Goal: Task Accomplishment & Management: Use online tool/utility

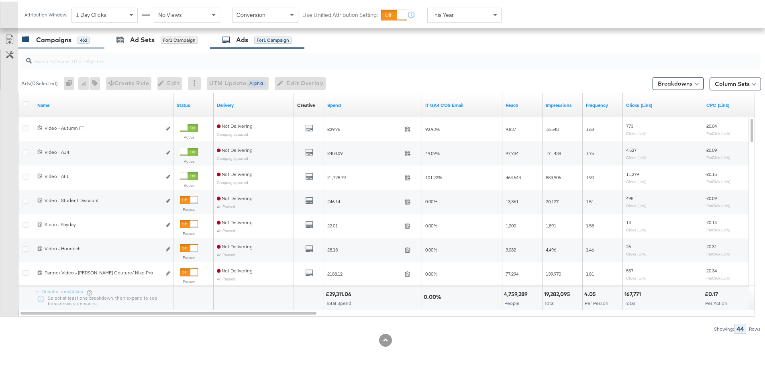
click at [60, 39] on div "Campaigns" at bounding box center [53, 38] width 35 height 9
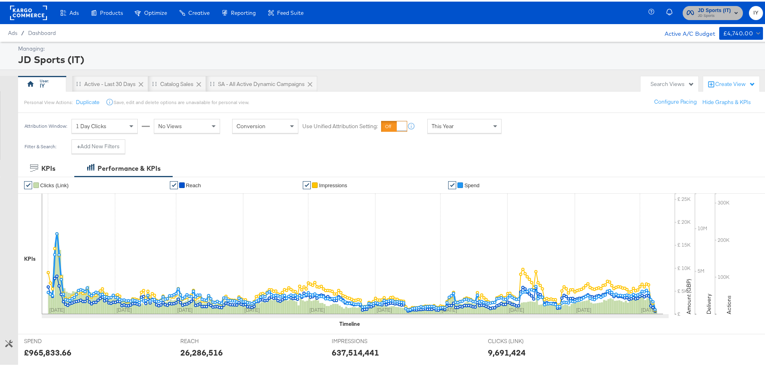
click at [698, 13] on span "JD Sports" at bounding box center [714, 14] width 33 height 6
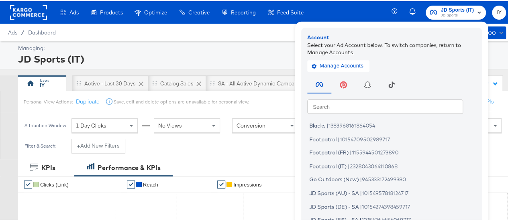
click at [341, 7] on div "Ads Ads Dashboard Main dashboard for Media Buying. New Campaign Create a new ca…" at bounding box center [257, 11] width 514 height 22
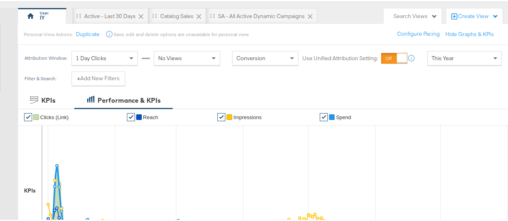
scroll to position [80, 0]
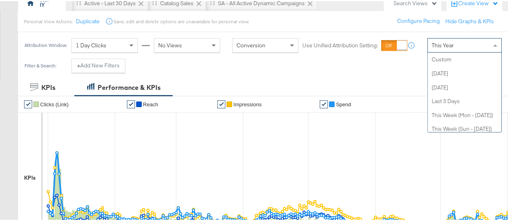
click at [453, 39] on div "This Year" at bounding box center [465, 44] width 74 height 14
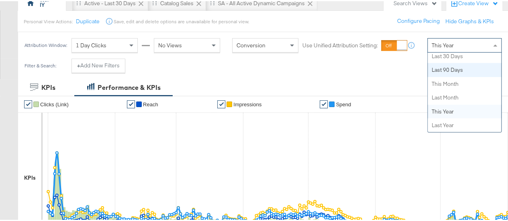
scroll to position [0, 0]
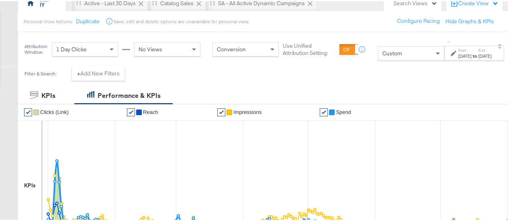
click at [472, 52] on div "to" at bounding box center [475, 55] width 7 height 6
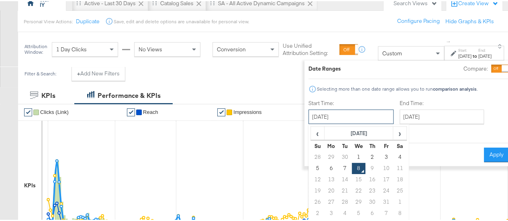
click at [362, 111] on input "[DATE]" at bounding box center [351, 115] width 85 height 14
click at [324, 164] on td "6" at bounding box center [331, 167] width 14 height 11
type input "[DATE]"
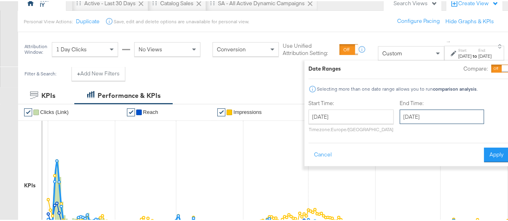
click at [419, 115] on input "[DATE]" at bounding box center [442, 115] width 84 height 14
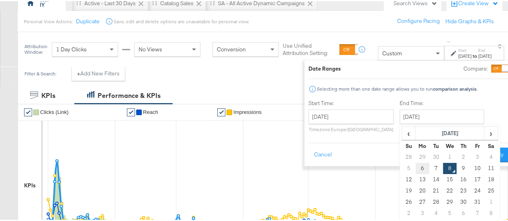
click at [415, 165] on td "6" at bounding box center [422, 167] width 14 height 11
type input "[DATE]"
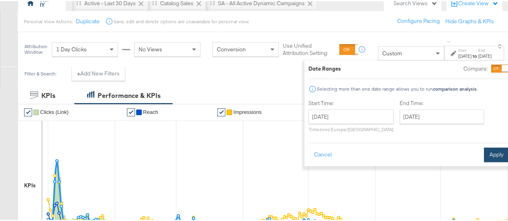
click at [484, 155] on button "Apply" at bounding box center [496, 154] width 25 height 14
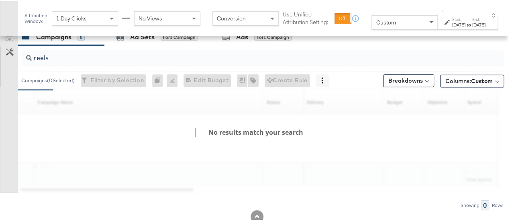
scroll to position [309, 0]
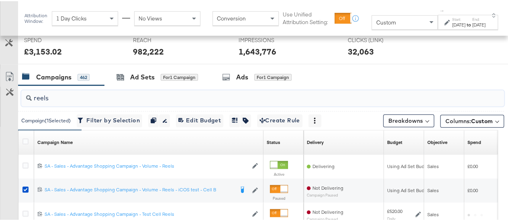
drag, startPoint x: 68, startPoint y: 92, endPoint x: 0, endPoint y: 95, distance: 68.4
click at [0, 95] on div "reels Campaign ( 1 Selected) Filter by Selection Filter 1 campaign Duplicate 1 …" at bounding box center [252, 178] width 504 height 189
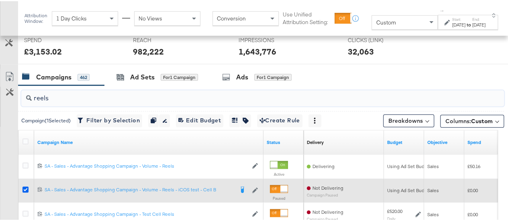
click at [27, 186] on icon at bounding box center [25, 189] width 6 height 6
click at [0, 0] on input "checkbox" at bounding box center [0, 0] width 0 height 0
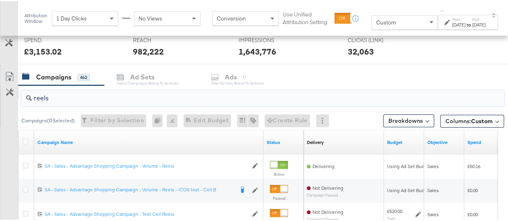
drag, startPoint x: 64, startPoint y: 94, endPoint x: 11, endPoint y: 88, distance: 53.0
click at [0, 95] on div "reels Campaigns ( 0 Selected) Filter by Selection Filter 0 campaigns 0 Rename 0…" at bounding box center [252, 178] width 504 height 189
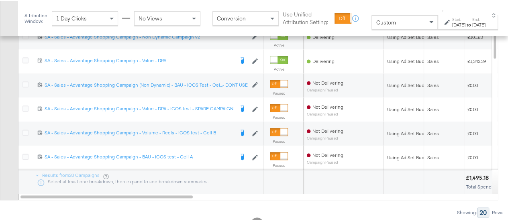
scroll to position [470, 0]
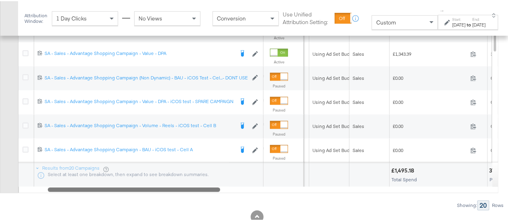
drag, startPoint x: 161, startPoint y: 188, endPoint x: 189, endPoint y: 185, distance: 27.9
click at [189, 185] on div at bounding box center [134, 188] width 172 height 7
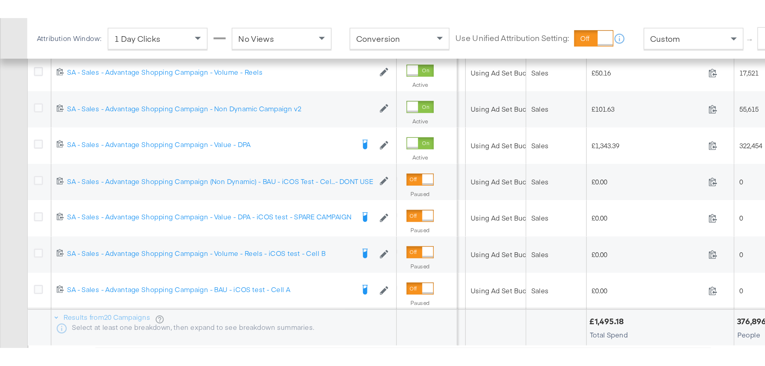
scroll to position [340, 0]
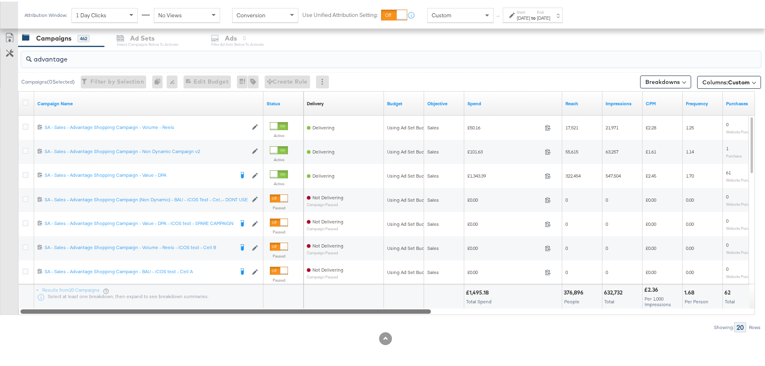
drag, startPoint x: 355, startPoint y: 309, endPoint x: 116, endPoint y: 315, distance: 238.7
click at [116, 315] on div "advantage Campaigns ( 0 Selected) Filter by Selection Filter 0 campaigns 0 Rena…" at bounding box center [380, 188] width 761 height 286
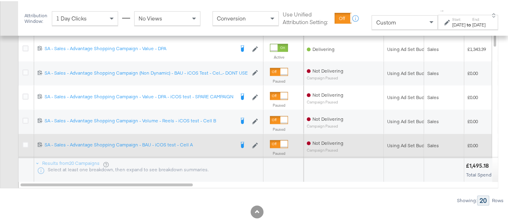
scroll to position [492, 0]
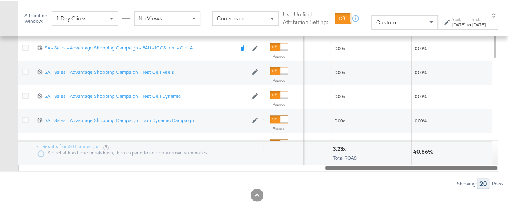
drag, startPoint x: 167, startPoint y: 165, endPoint x: 495, endPoint y: 150, distance: 328.1
click at [495, 150] on div "Campaign Name Status Purchases Value (Website Events) Purchases ROAS (Website E…" at bounding box center [258, 59] width 480 height 224
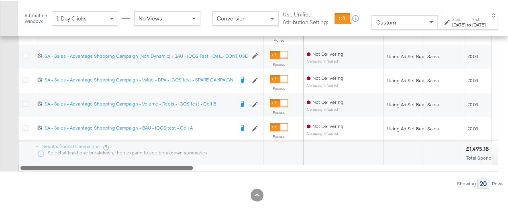
drag, startPoint x: 369, startPoint y: 168, endPoint x: 33, endPoint y: 183, distance: 336.2
click at [33, 183] on div "advantage Campaigns ( 0 Selected) Filter by Selection Filter 0 campaigns 0 Rena…" at bounding box center [252, 45] width 504 height 286
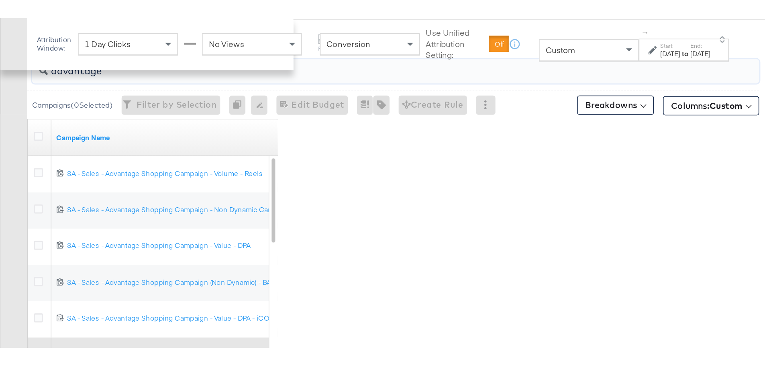
scroll to position [351, 0]
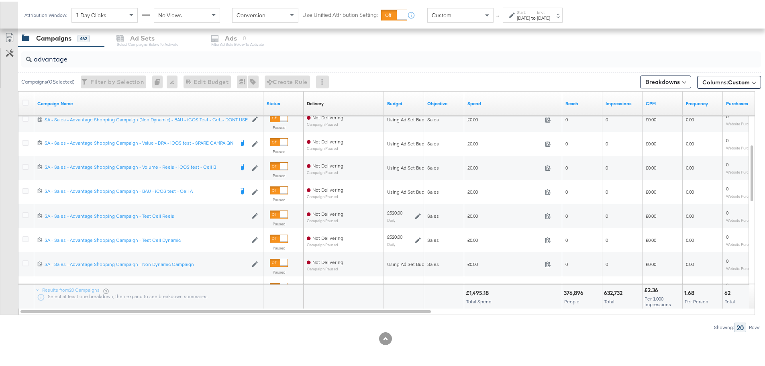
drag, startPoint x: 478, startPoint y: 145, endPoint x: 443, endPoint y: 327, distance: 185.1
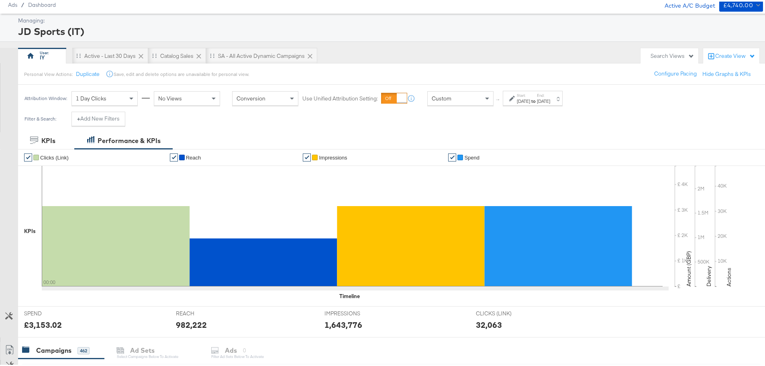
scroll to position [40, 0]
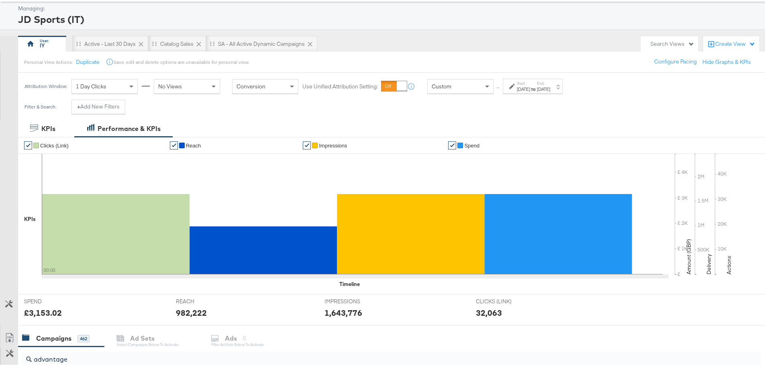
click at [457, 88] on div "Custom" at bounding box center [460, 85] width 65 height 14
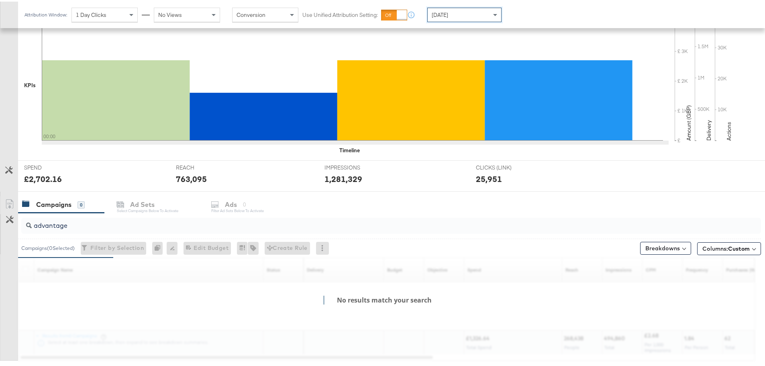
scroll to position [201, 0]
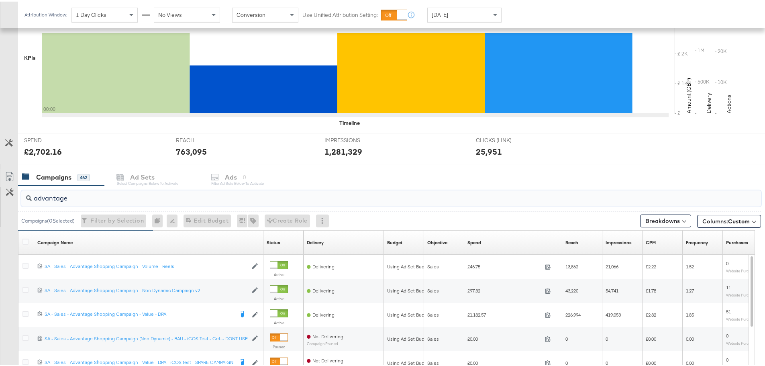
drag, startPoint x: 93, startPoint y: 198, endPoint x: -77, endPoint y: 197, distance: 169.5
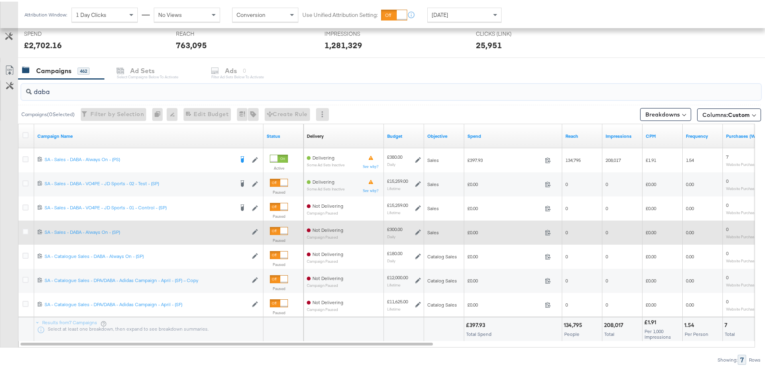
scroll to position [340, 0]
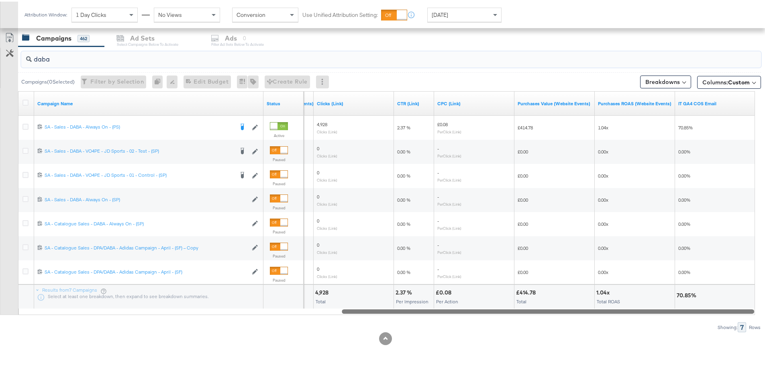
drag, startPoint x: 309, startPoint y: 308, endPoint x: 691, endPoint y: 326, distance: 383.2
click at [691, 326] on div "daba Campaigns ( 0 Selected) Filter by Selection Filter 0 campaigns 0 Rename 0 …" at bounding box center [380, 188] width 761 height 286
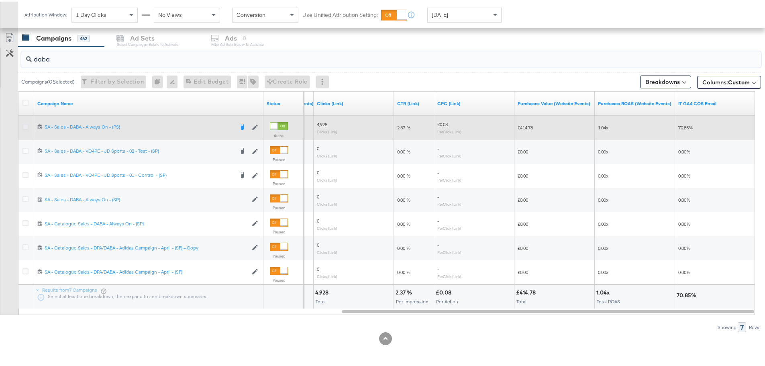
type input "daba"
click at [24, 127] on icon at bounding box center [25, 125] width 6 height 6
click at [0, 0] on input "checkbox" at bounding box center [0, 0] width 0 height 0
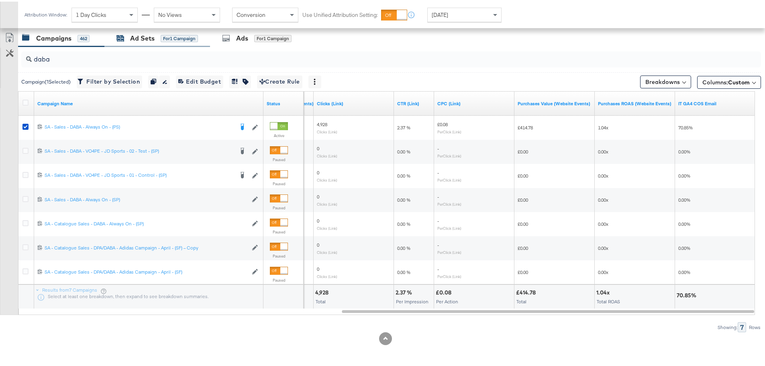
click at [138, 40] on div "Ad Sets" at bounding box center [142, 36] width 25 height 9
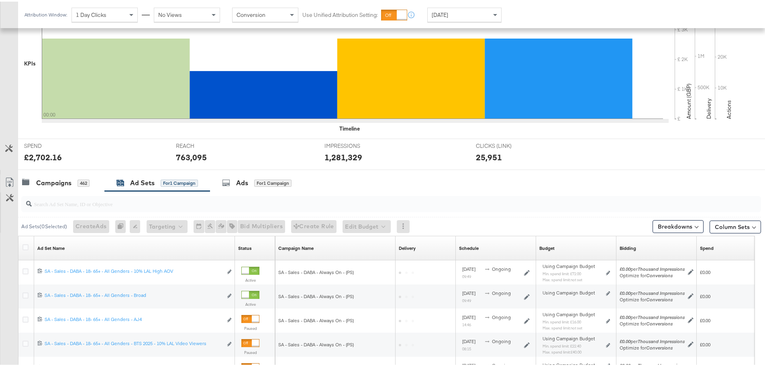
scroll to position [316, 0]
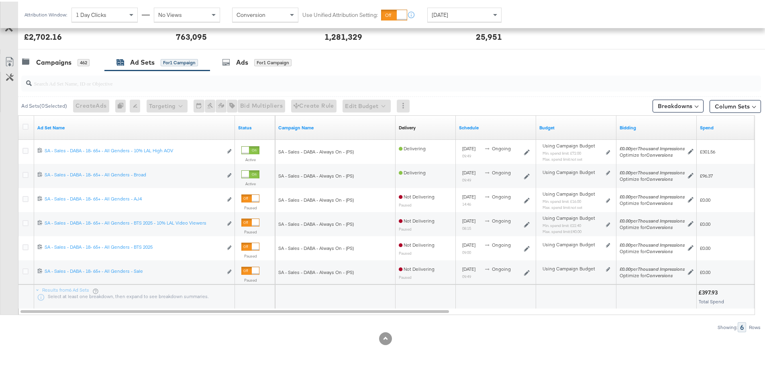
drag, startPoint x: 376, startPoint y: 313, endPoint x: 754, endPoint y: 313, distance: 377.6
click at [754, 313] on div "Ad Sets ( 0 Selected) Create Ads At least one ad set must be selected 0 Rename …" at bounding box center [380, 200] width 761 height 262
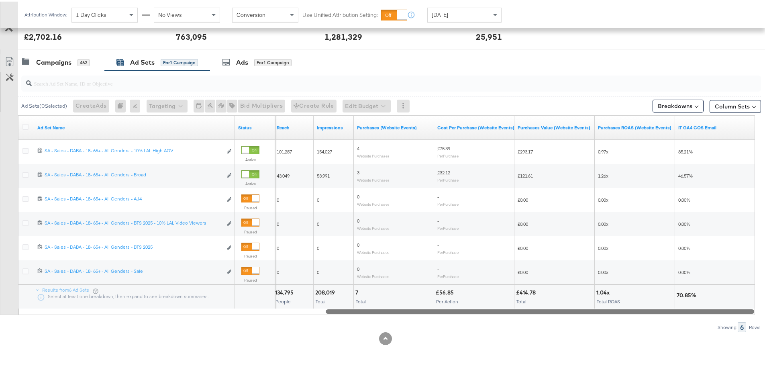
drag, startPoint x: 374, startPoint y: 309, endPoint x: 766, endPoint y: 302, distance: 392.5
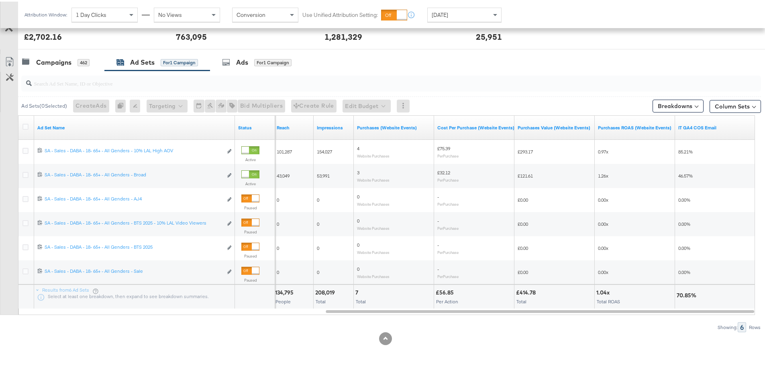
click at [460, 15] on div "[DATE]" at bounding box center [465, 13] width 74 height 14
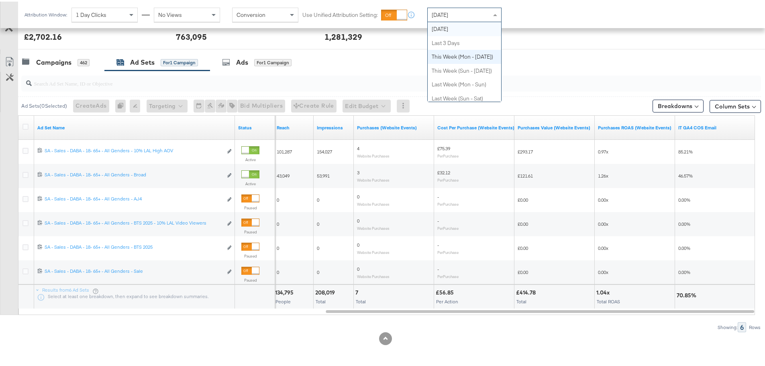
scroll to position [0, 0]
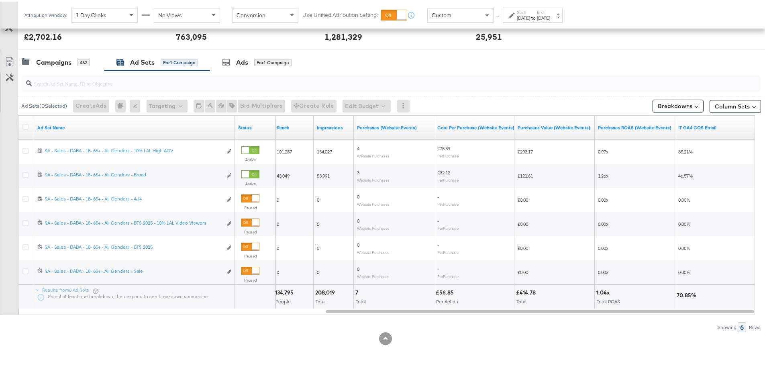
click at [528, 11] on label "Start:" at bounding box center [523, 10] width 13 height 5
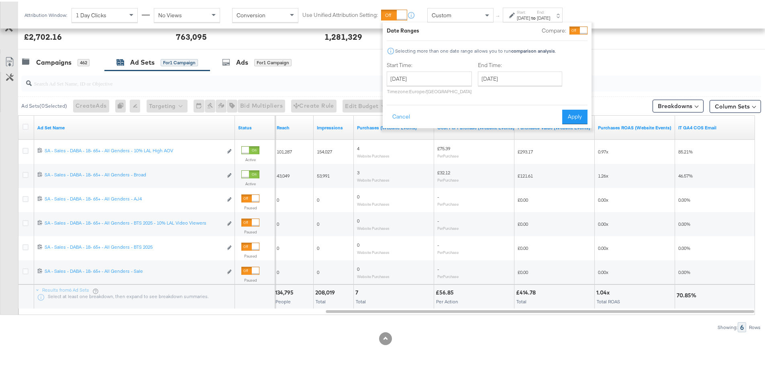
click at [380, 82] on input "search" at bounding box center [363, 79] width 662 height 16
click at [407, 82] on input "[DATE]" at bounding box center [429, 77] width 85 height 14
click at [398, 129] on td "5" at bounding box center [396, 128] width 14 height 11
type input "[DATE]"
click at [533, 77] on input "[DATE]" at bounding box center [520, 77] width 84 height 14
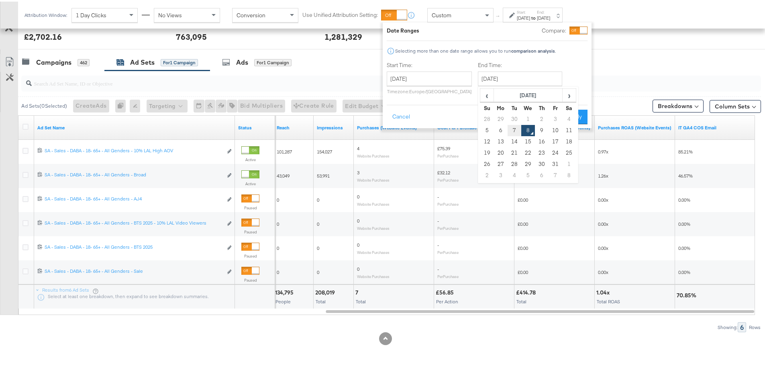
click at [513, 126] on td "7" at bounding box center [515, 128] width 14 height 11
type input "[DATE]"
click at [577, 110] on button "Apply" at bounding box center [574, 115] width 25 height 14
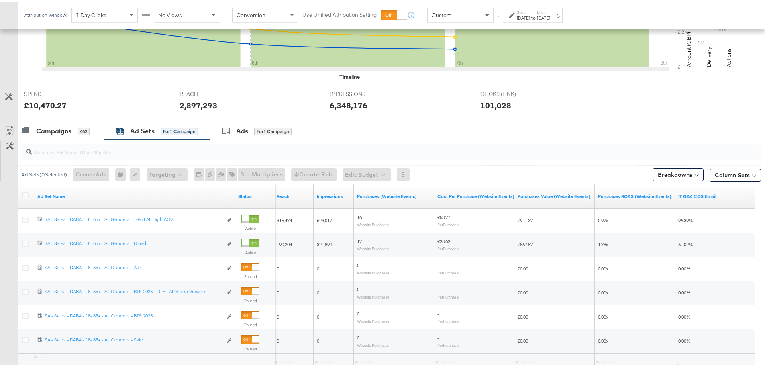
scroll to position [316, 0]
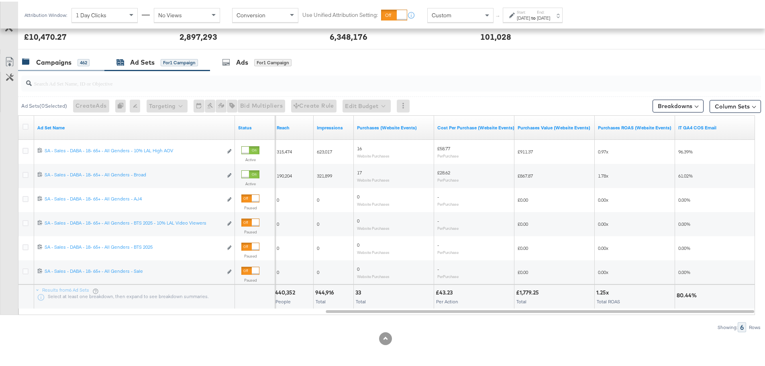
click at [69, 57] on div "Campaigns" at bounding box center [53, 60] width 35 height 9
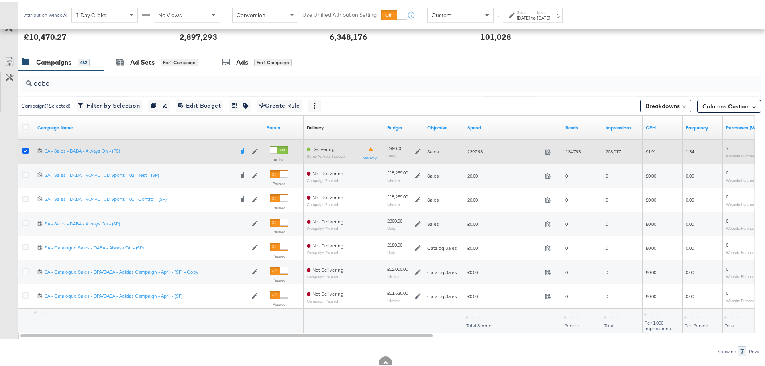
click at [28, 146] on icon at bounding box center [25, 149] width 6 height 6
click at [0, 0] on input "checkbox" at bounding box center [0, 0] width 0 height 0
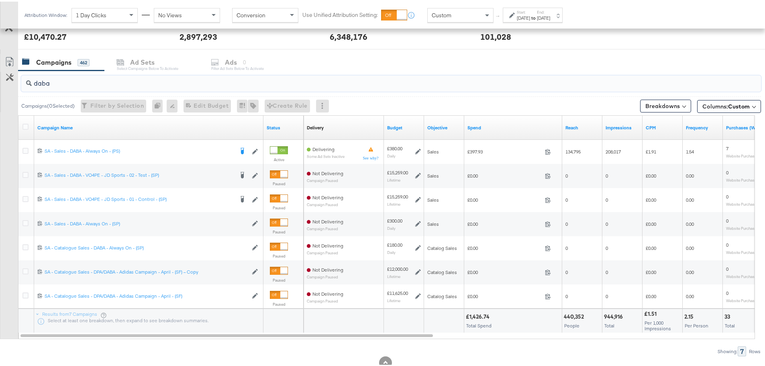
drag, startPoint x: 96, startPoint y: 87, endPoint x: 22, endPoint y: 78, distance: 74.5
click at [22, 78] on div "daba" at bounding box center [391, 82] width 740 height 16
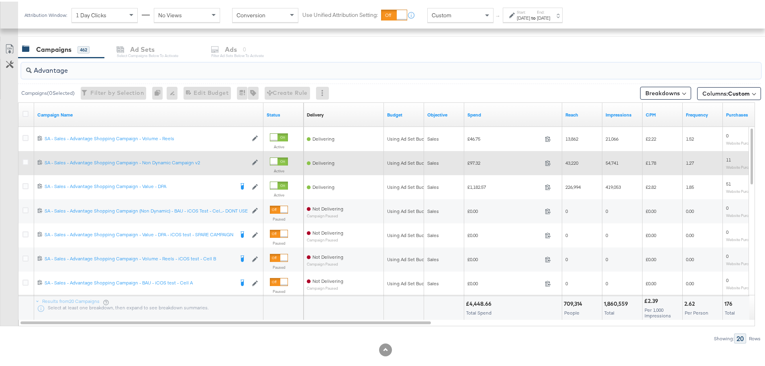
scroll to position [340, 0]
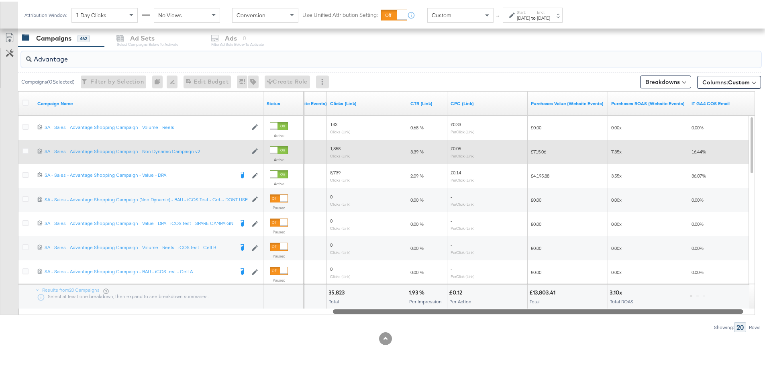
drag, startPoint x: 388, startPoint y: 311, endPoint x: 734, endPoint y: 314, distance: 345.5
click at [731, 315] on div "Advantage Campaigns ( 0 Selected) Filter by Selection Filter 0 campaigns 0 Rena…" at bounding box center [380, 188] width 761 height 286
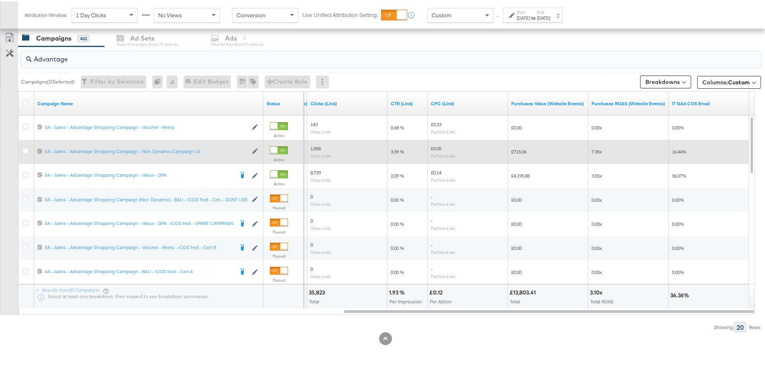
type input "Advantage"
click at [530, 13] on div "[DATE]" at bounding box center [523, 16] width 13 height 6
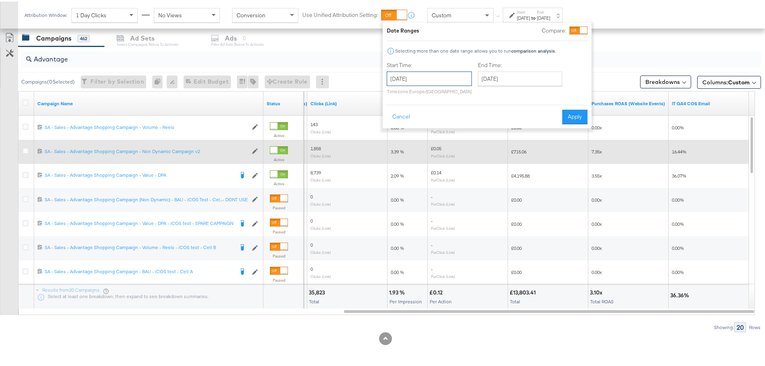
click at [417, 81] on input "[DATE]" at bounding box center [429, 77] width 85 height 14
click at [575, 118] on button "Apply" at bounding box center [574, 115] width 25 height 14
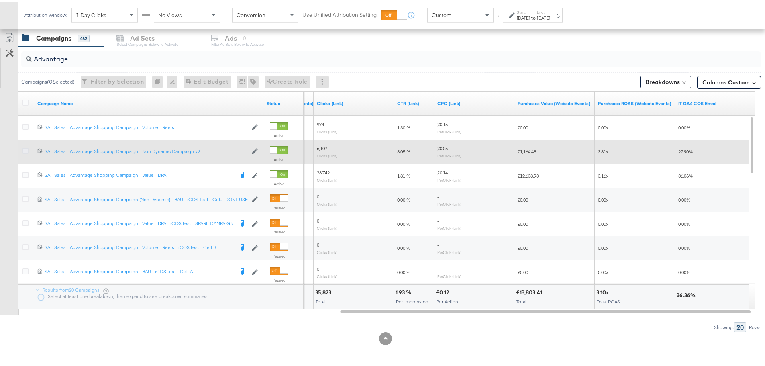
click at [26, 148] on icon at bounding box center [25, 149] width 6 height 6
click at [0, 0] on input "checkbox" at bounding box center [0, 0] width 0 height 0
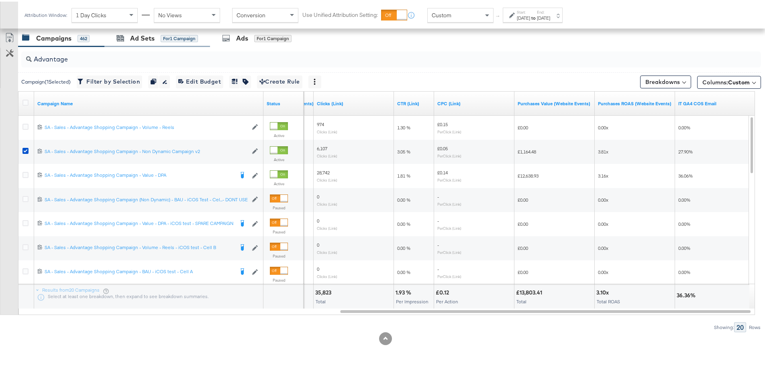
click at [141, 41] on div "Ad Sets for 1 Campaign" at bounding box center [157, 36] width 106 height 17
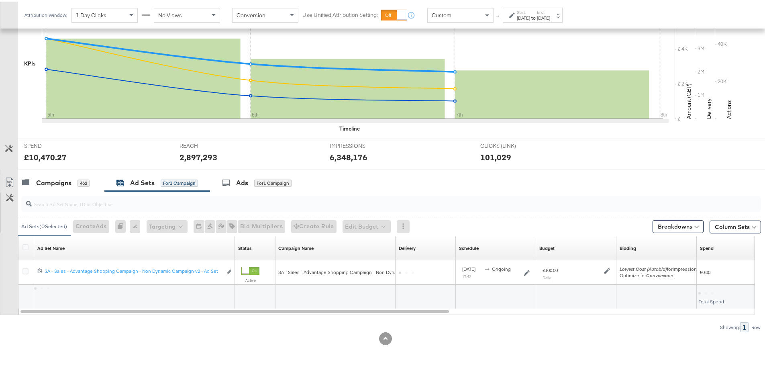
scroll to position [196, 0]
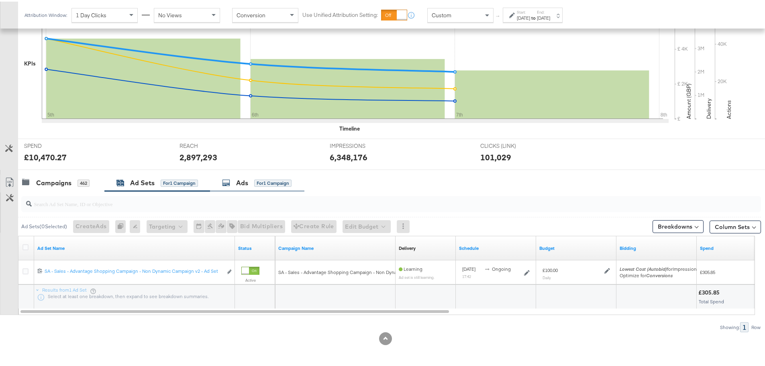
click at [260, 185] on div "Ads for 1 Campaign" at bounding box center [256, 181] width 69 height 9
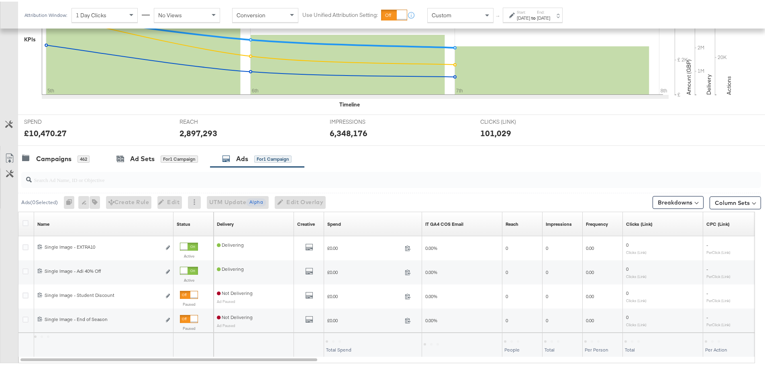
scroll to position [268, 0]
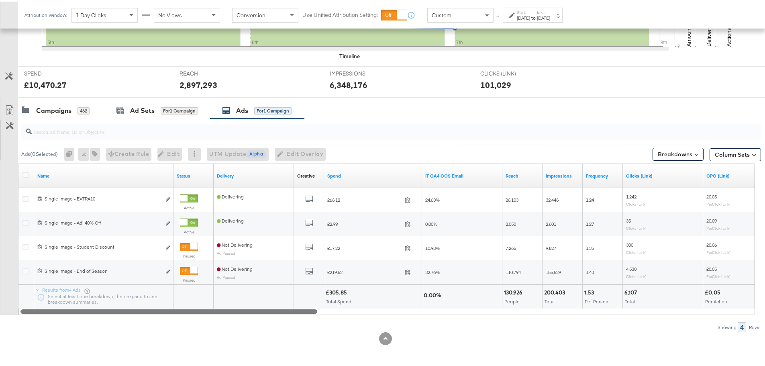
drag, startPoint x: 243, startPoint y: 307, endPoint x: 280, endPoint y: 337, distance: 47.7
click at [283, 341] on div "KPIs Performance & KPIs Customize KPIs ✔ Clicks (Link) ✔ Reach ✔ Impressions ✔ …" at bounding box center [385, 128] width 771 height 475
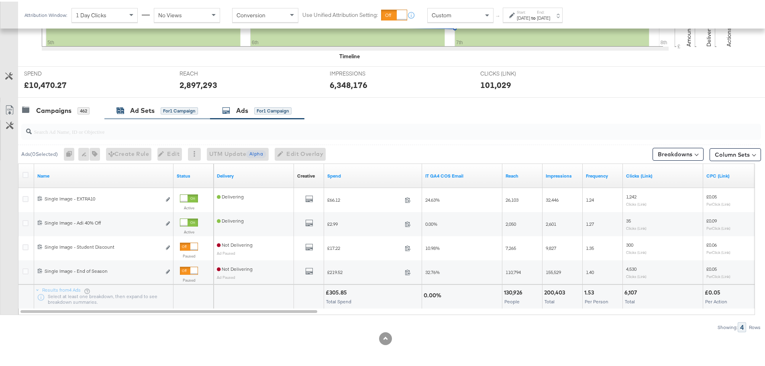
click at [131, 108] on div "Ad Sets" at bounding box center [142, 108] width 25 height 9
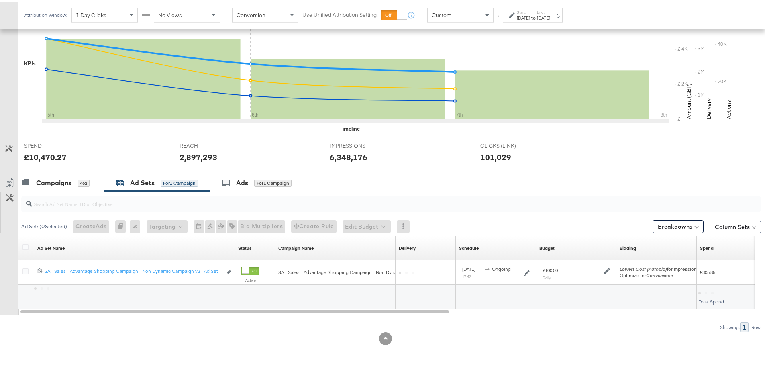
scroll to position [196, 0]
click at [448, 12] on span "Custom" at bounding box center [442, 13] width 20 height 7
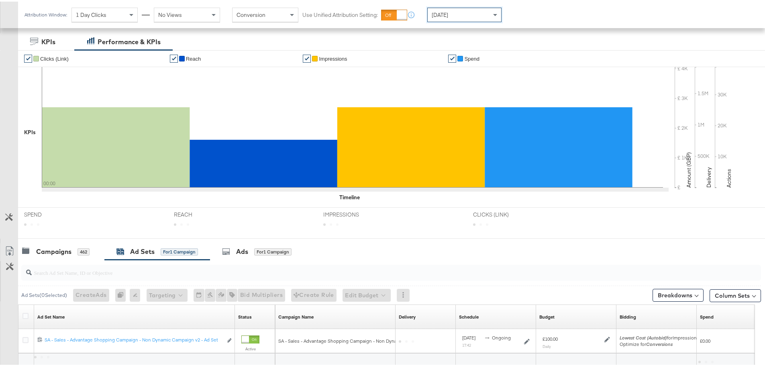
scroll to position [195, 0]
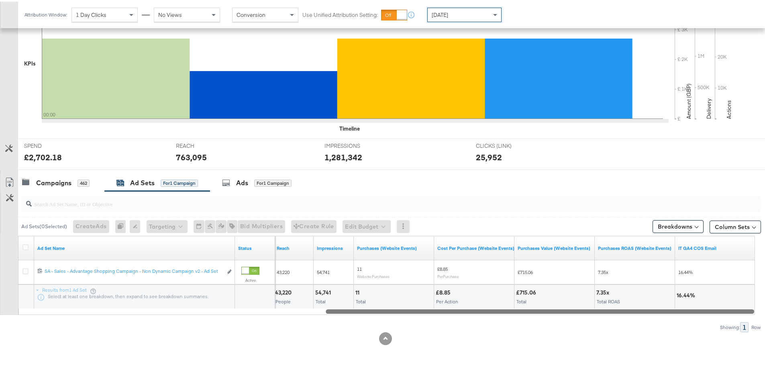
drag, startPoint x: 333, startPoint y: 310, endPoint x: 771, endPoint y: 350, distance: 439.3
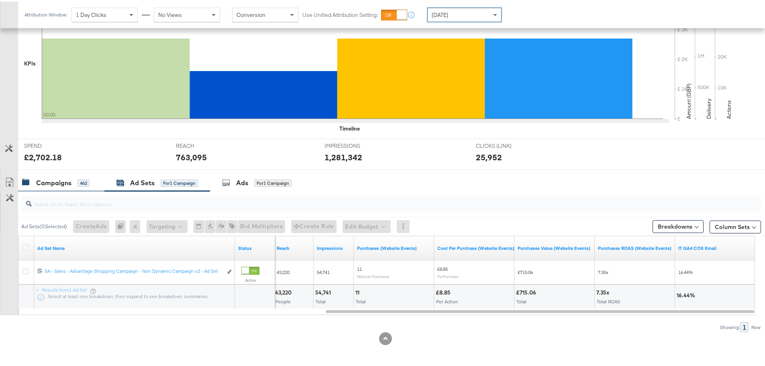
click at [60, 177] on div "Campaigns" at bounding box center [53, 181] width 35 height 9
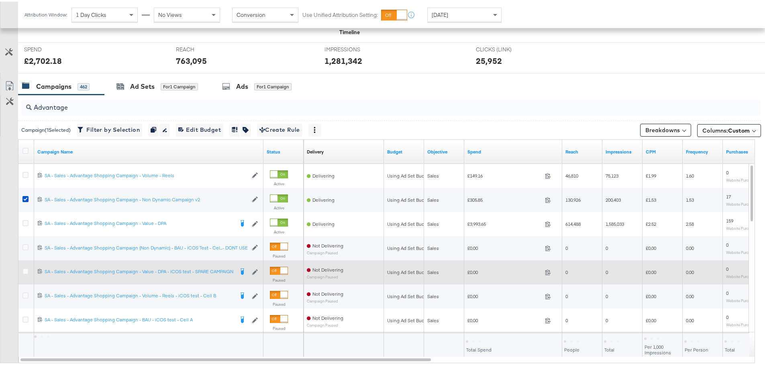
scroll to position [316, 0]
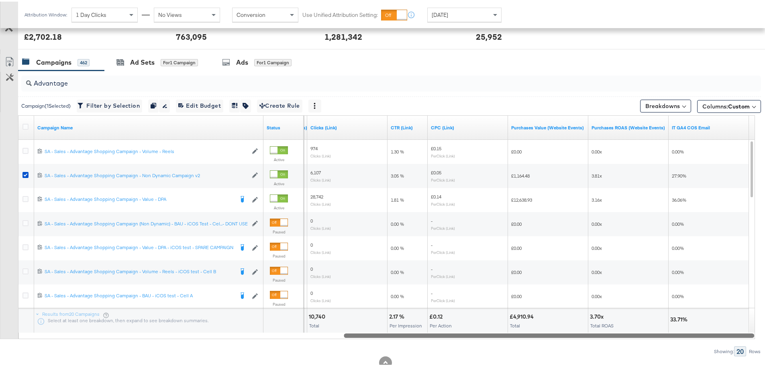
drag, startPoint x: 327, startPoint y: 334, endPoint x: 771, endPoint y: 345, distance: 443.6
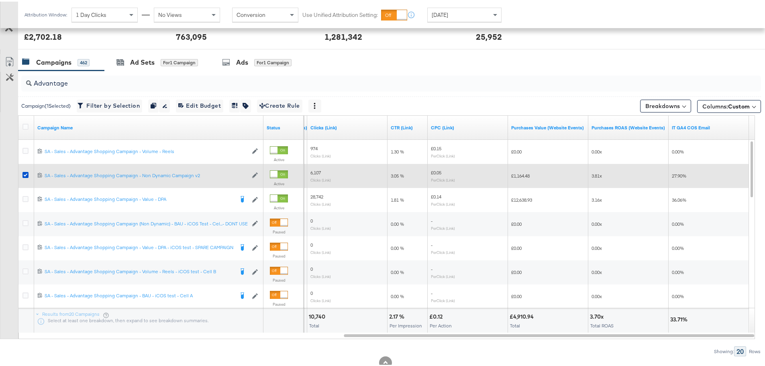
drag, startPoint x: 27, startPoint y: 173, endPoint x: 21, endPoint y: 167, distance: 8.0
click at [27, 173] on icon at bounding box center [25, 173] width 6 height 6
click at [0, 0] on input "checkbox" at bounding box center [0, 0] width 0 height 0
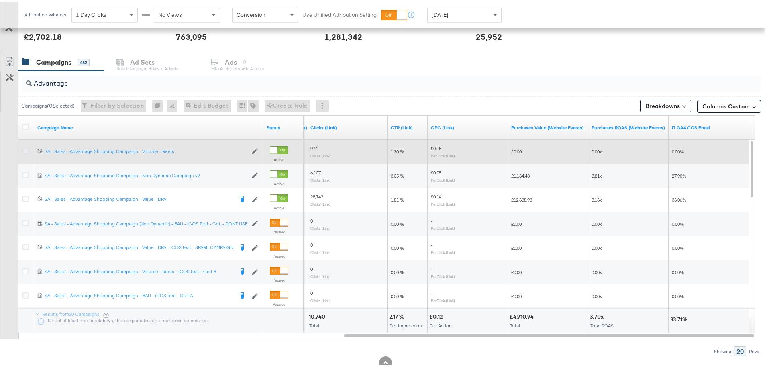
click at [27, 148] on icon at bounding box center [25, 149] width 6 height 6
click at [0, 0] on input "checkbox" at bounding box center [0, 0] width 0 height 0
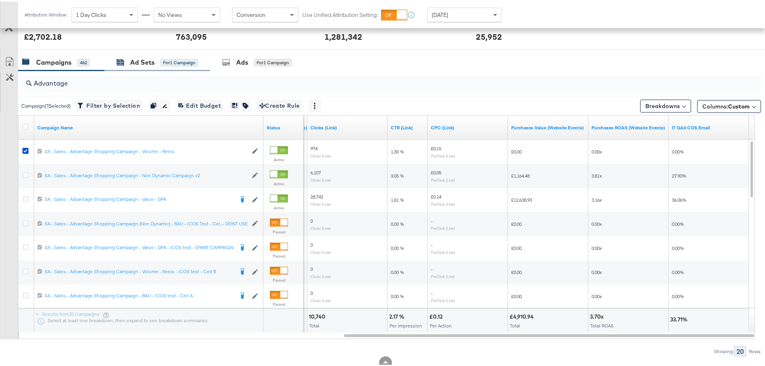
click at [154, 56] on div "Ad Sets" at bounding box center [142, 60] width 25 height 9
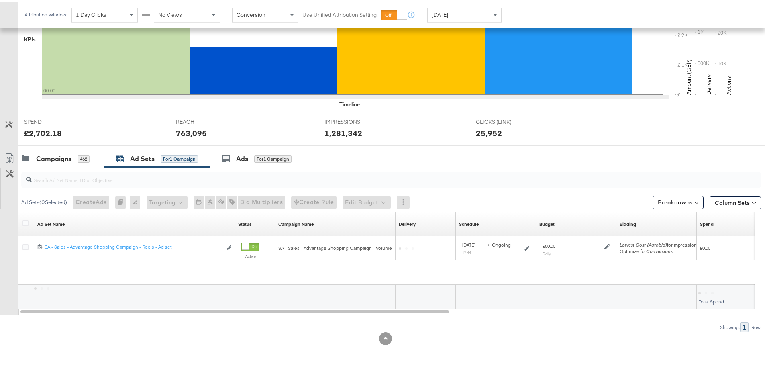
scroll to position [195, 0]
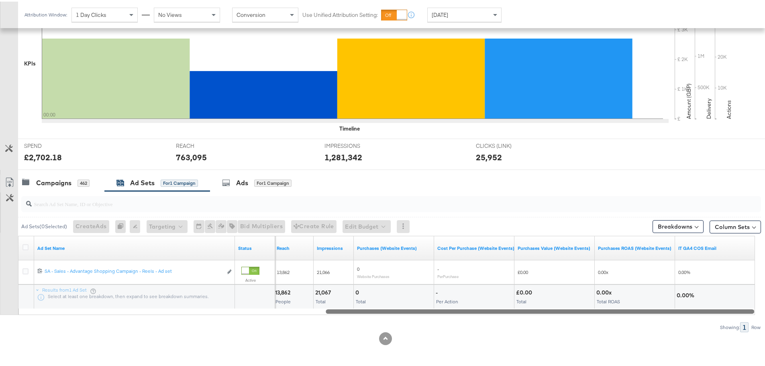
drag, startPoint x: 278, startPoint y: 309, endPoint x: 690, endPoint y: 320, distance: 411.9
click at [690, 320] on div "Ad Sets ( 0 Selected) Create Ads At least one ad set must be selected 0 Rename …" at bounding box center [380, 260] width 761 height 141
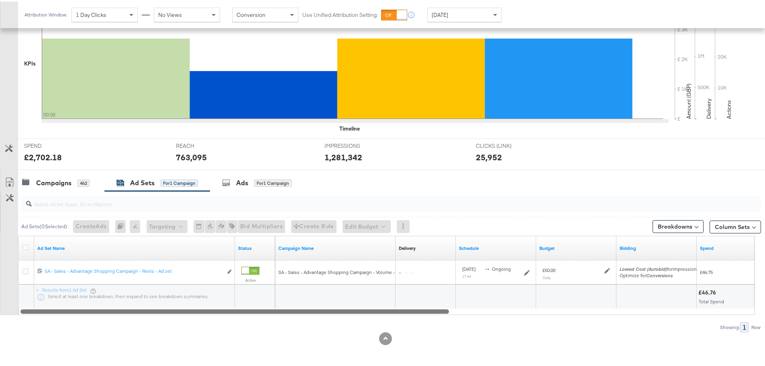
drag, startPoint x: 690, startPoint y: 307, endPoint x: 119, endPoint y: 285, distance: 571.7
click at [128, 301] on div "Ad Set Name Status Campaign Name Delivery Sorting Unavailable Schedule Budget B…" at bounding box center [386, 273] width 737 height 79
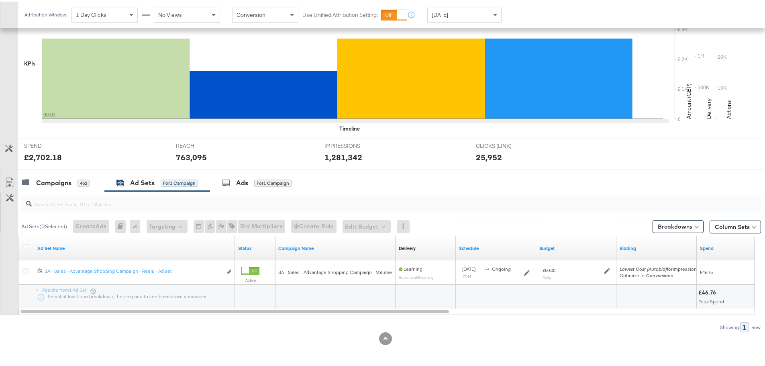
click at [79, 169] on div at bounding box center [385, 171] width 771 height 6
click at [70, 176] on div "Campaigns 462" at bounding box center [61, 181] width 86 height 17
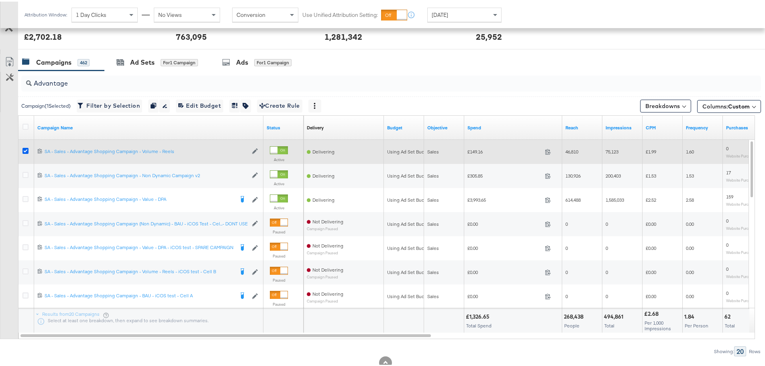
click at [25, 149] on icon at bounding box center [25, 149] width 6 height 6
click at [0, 0] on input "checkbox" at bounding box center [0, 0] width 0 height 0
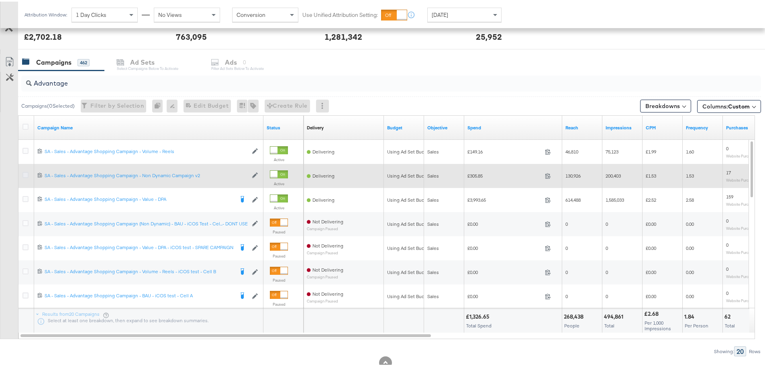
click at [27, 173] on icon at bounding box center [25, 173] width 6 height 6
click at [0, 0] on input "checkbox" at bounding box center [0, 0] width 0 height 0
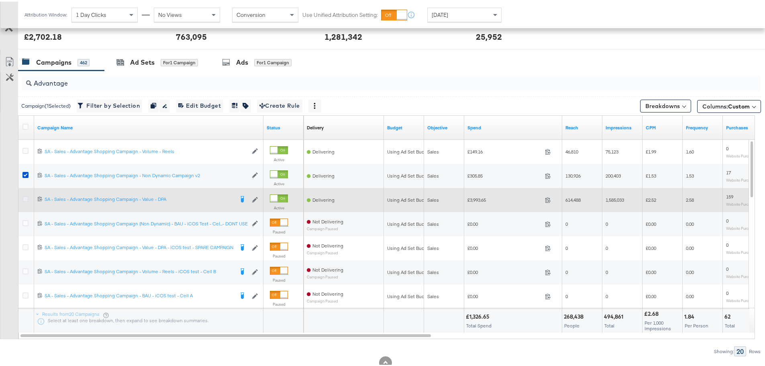
click at [23, 198] on icon at bounding box center [25, 197] width 6 height 6
click at [0, 0] on input "checkbox" at bounding box center [0, 0] width 0 height 0
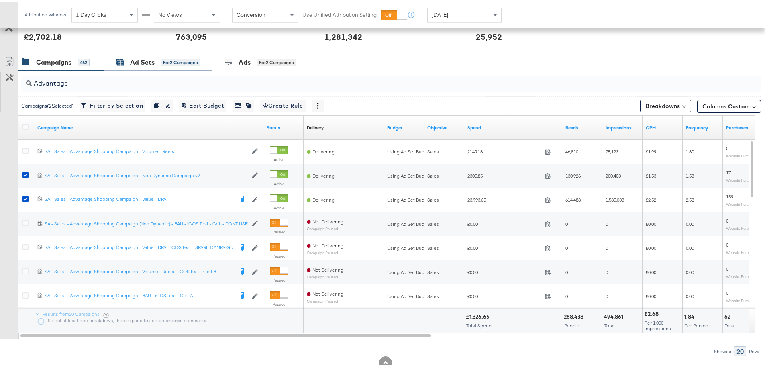
click at [136, 60] on div "Ad Sets" at bounding box center [142, 60] width 25 height 9
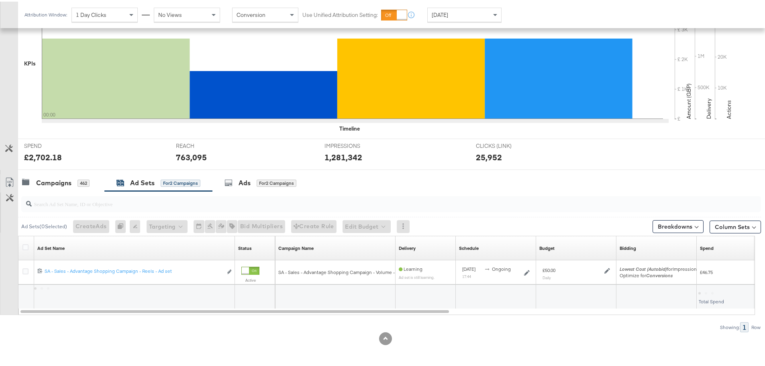
scroll to position [219, 0]
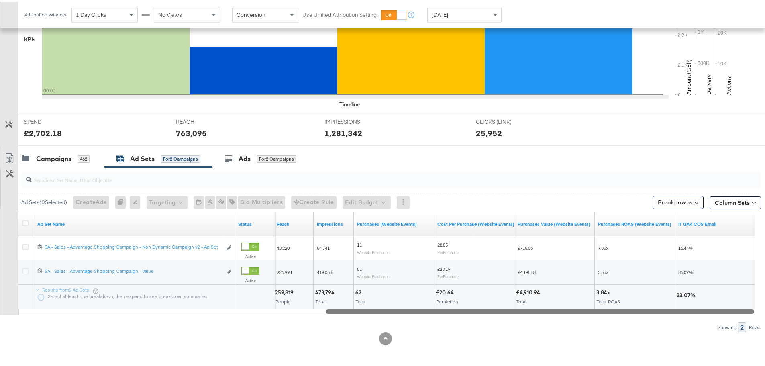
drag, startPoint x: 326, startPoint y: 310, endPoint x: 732, endPoint y: 335, distance: 406.9
click at [732, 335] on div "KPIs Performance & KPIs Customize KPIs ✔ Clicks (Link) ✔ Reach ✔ Impressions ✔ …" at bounding box center [385, 152] width 771 height 427
